Goal: Task Accomplishment & Management: Use online tool/utility

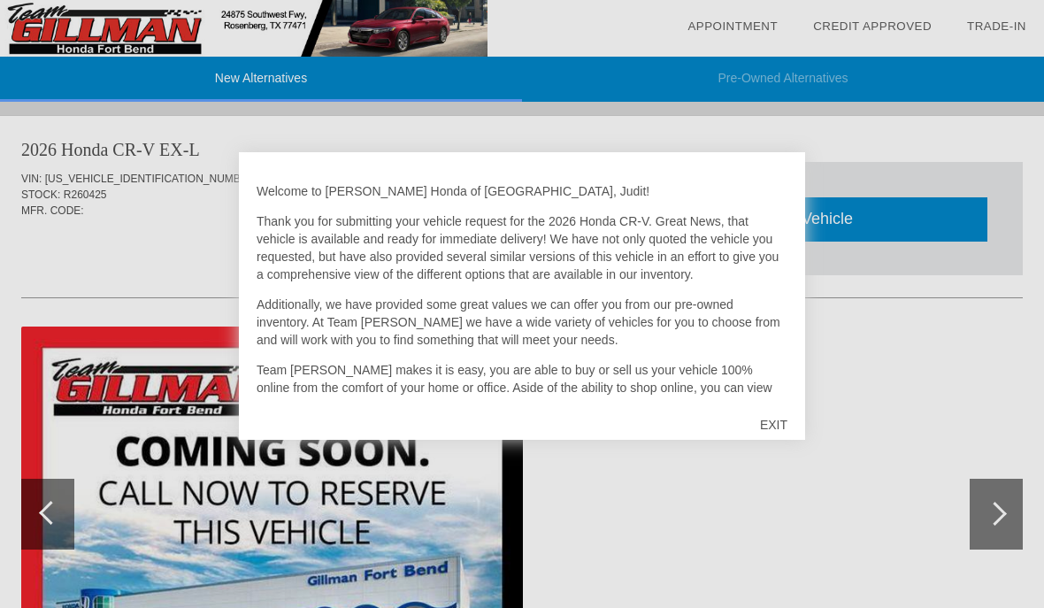
click at [775, 422] on div "EXIT" at bounding box center [773, 424] width 63 height 53
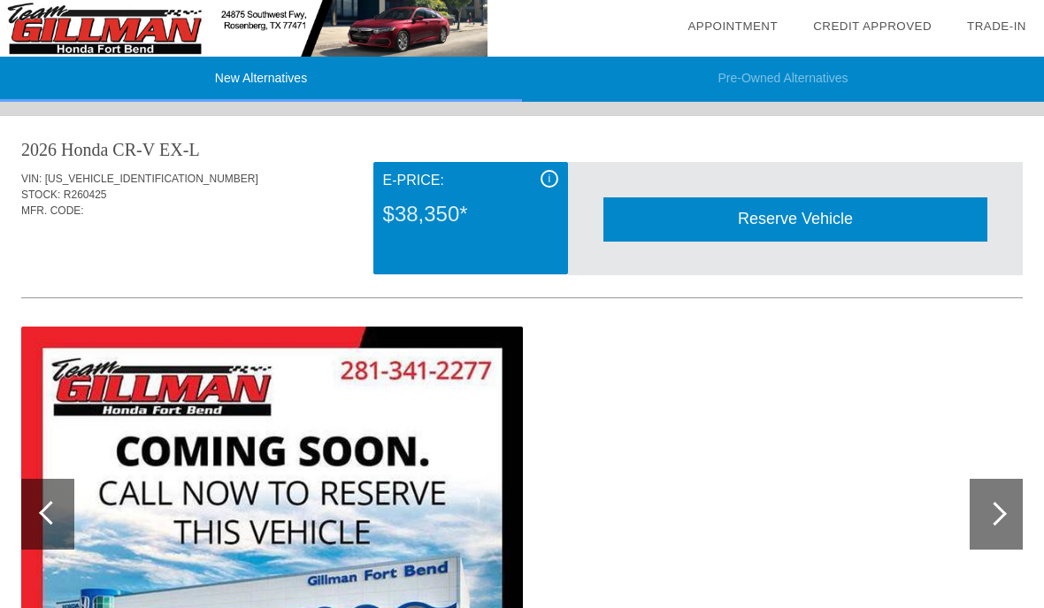
click at [551, 178] on div "i" at bounding box center [549, 179] width 18 height 18
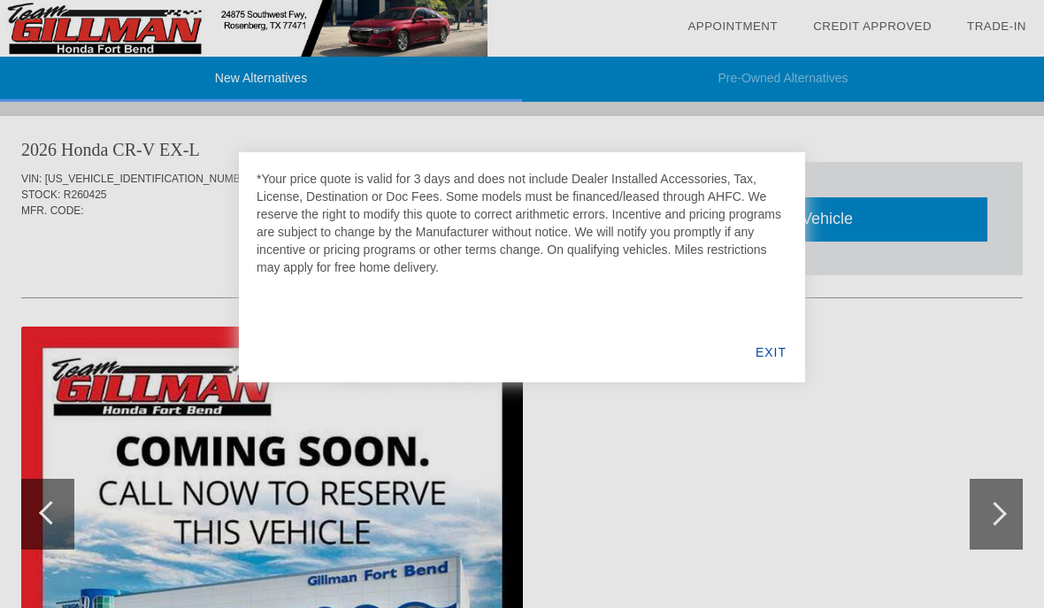
click at [774, 348] on div "EXIT" at bounding box center [771, 352] width 68 height 60
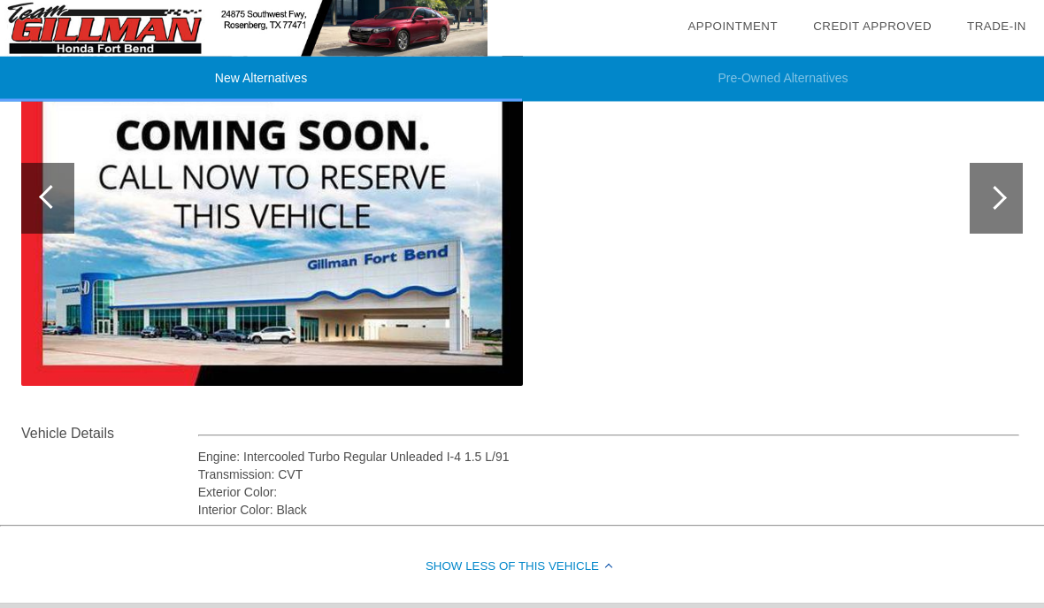
scroll to position [310, 0]
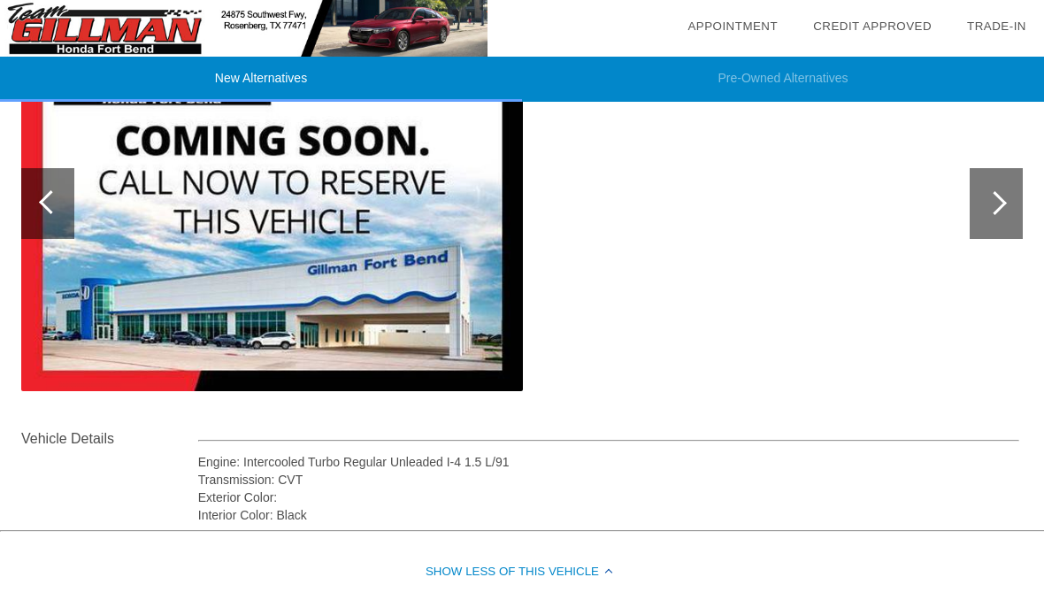
click at [998, 203] on div at bounding box center [995, 203] width 24 height 24
click at [995, 204] on div at bounding box center [995, 203] width 24 height 24
click at [992, 192] on div at bounding box center [995, 203] width 53 height 71
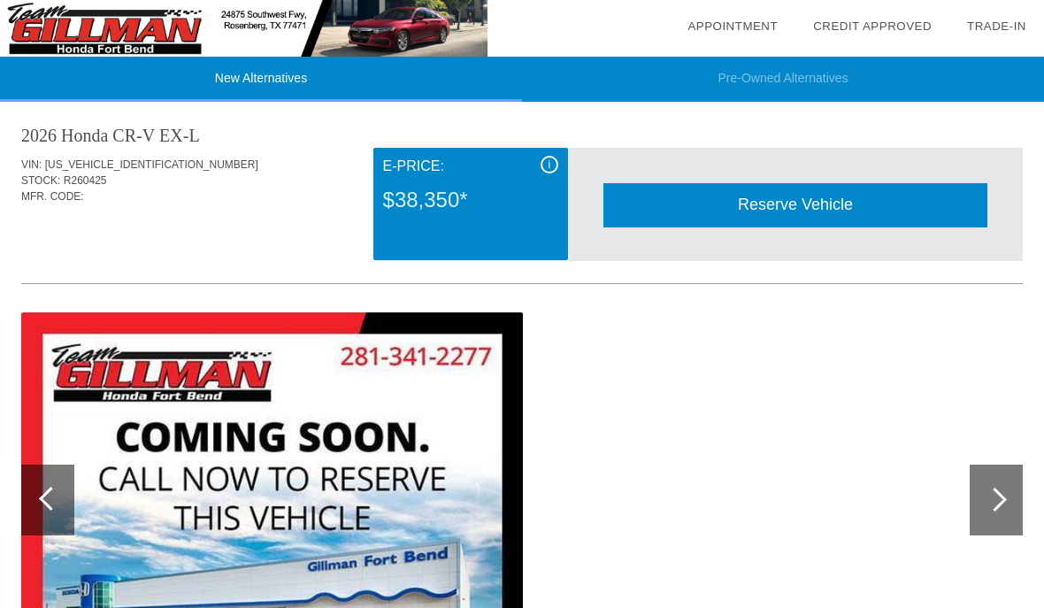
scroll to position [0, 0]
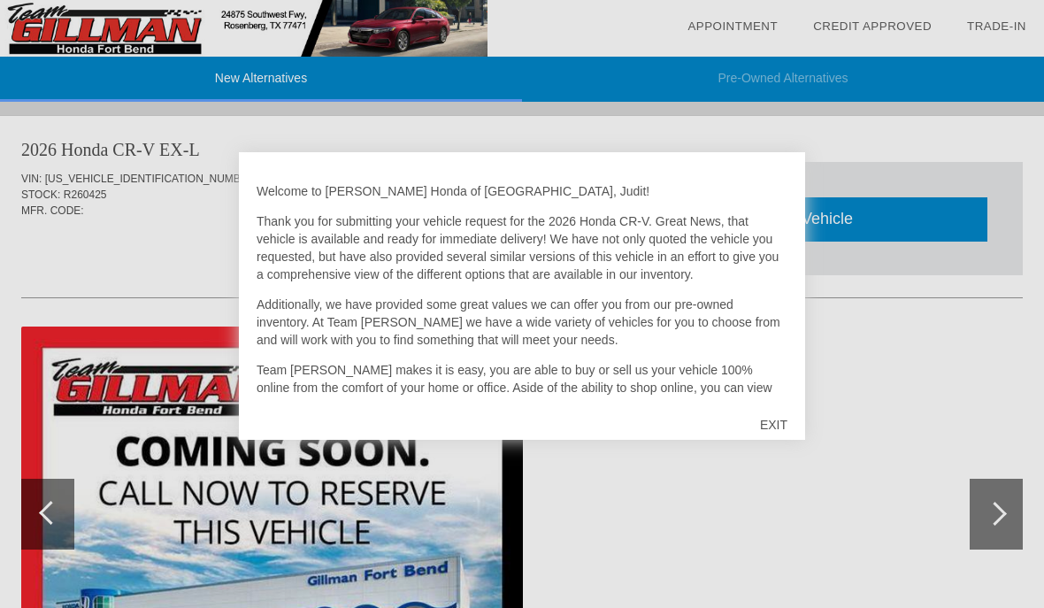
click at [777, 432] on div "EXIT" at bounding box center [773, 424] width 63 height 53
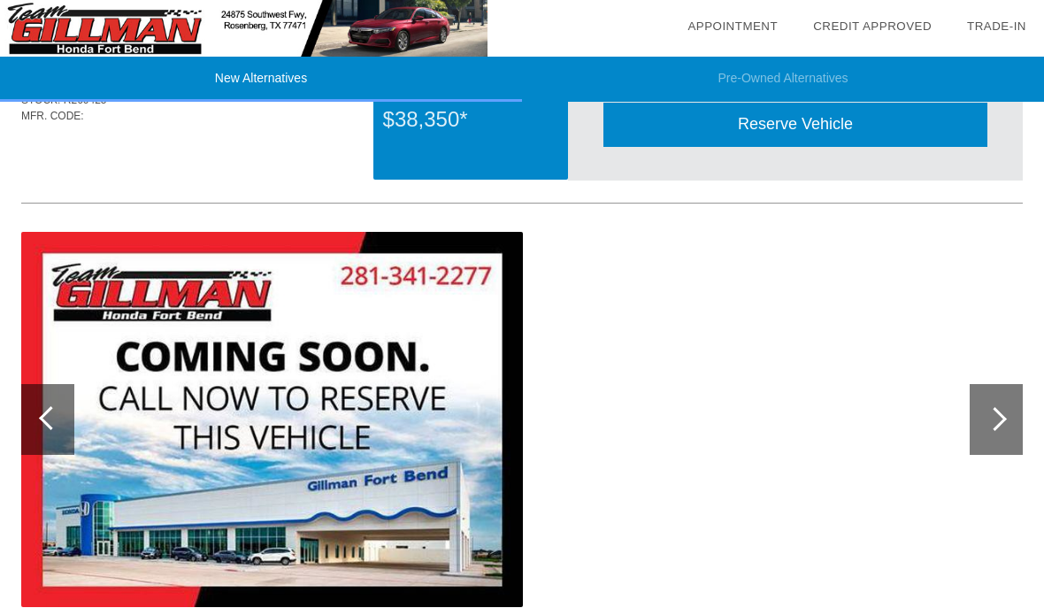
scroll to position [95, 0]
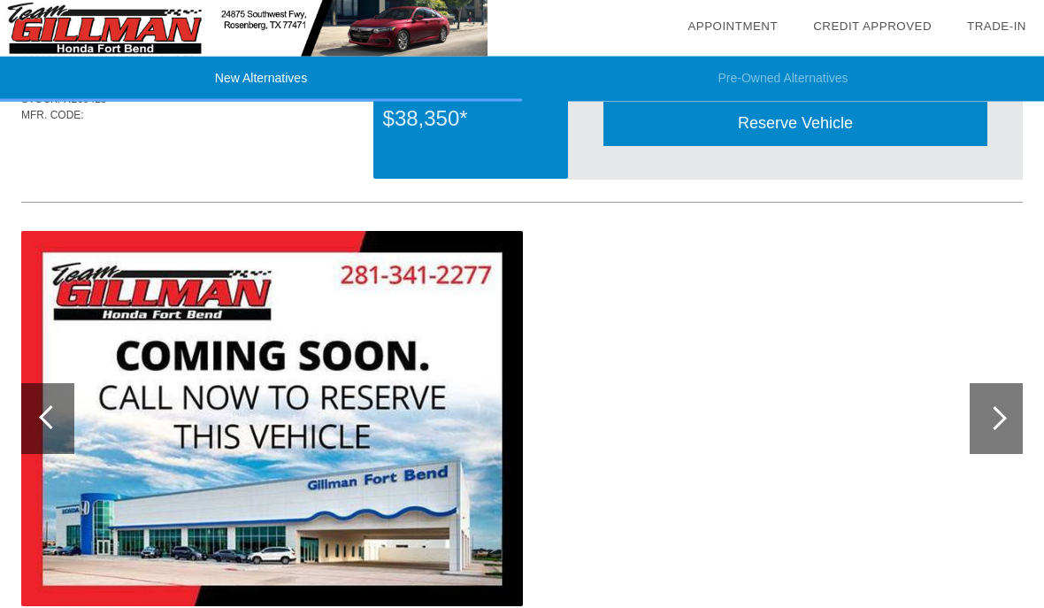
click at [1001, 419] on div at bounding box center [995, 419] width 24 height 24
click at [1006, 419] on div at bounding box center [995, 418] width 53 height 71
click at [998, 420] on div at bounding box center [995, 418] width 24 height 24
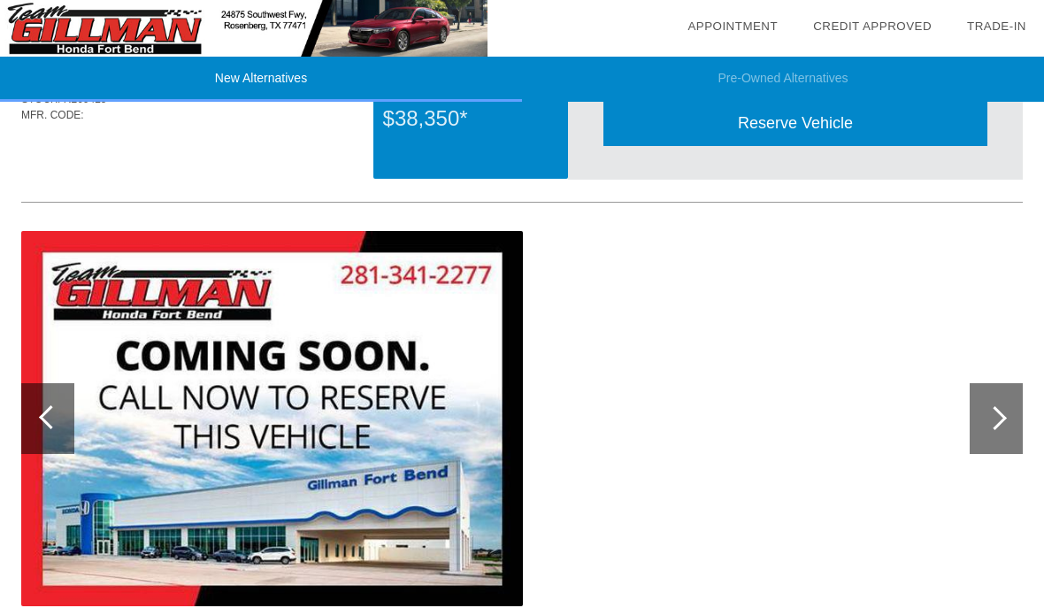
click at [54, 412] on div at bounding box center [51, 417] width 24 height 24
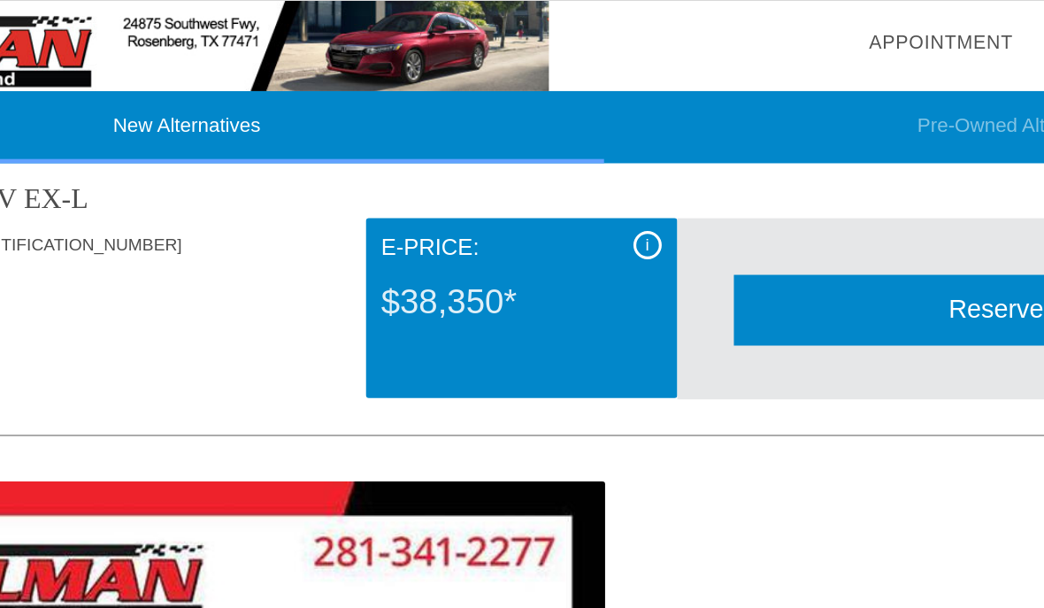
scroll to position [26, 0]
